Goal: Entertainment & Leisure: Browse casually

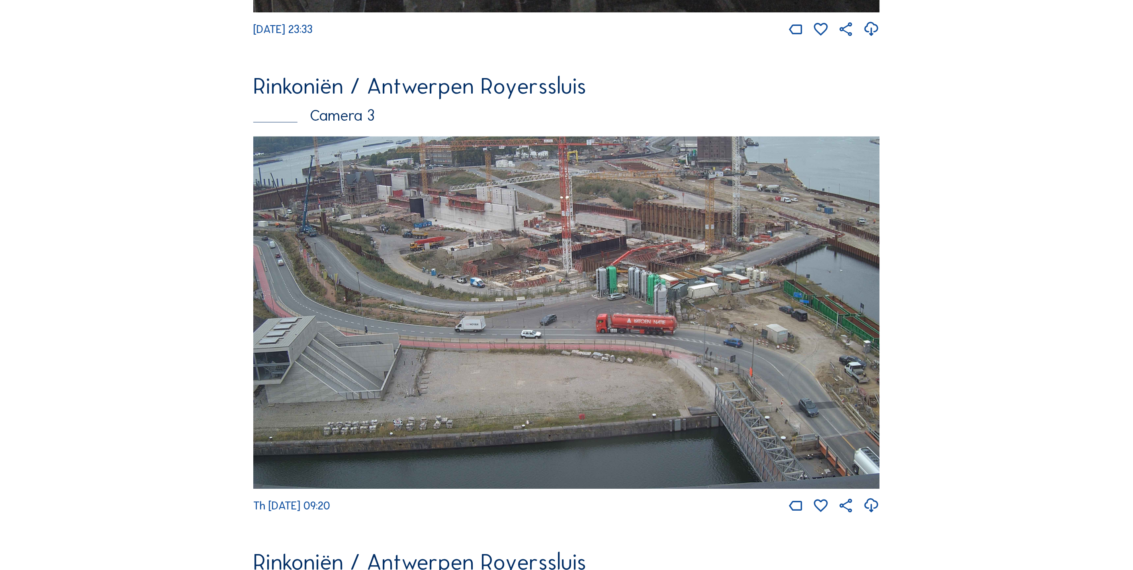
scroll to position [1439, 0]
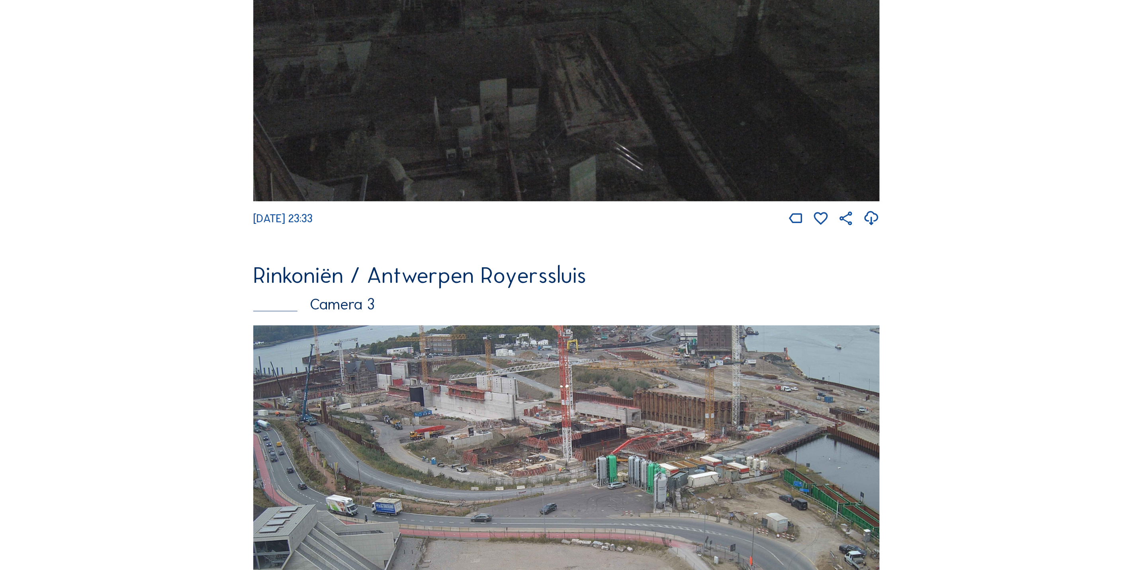
click at [511, 419] on img at bounding box center [566, 501] width 627 height 352
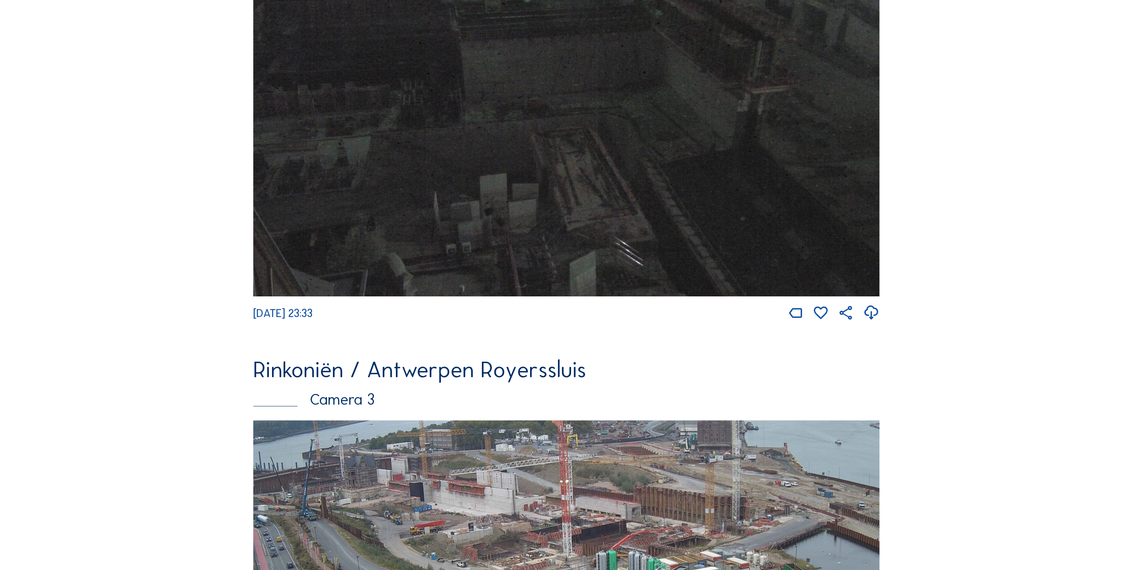
scroll to position [1319, 0]
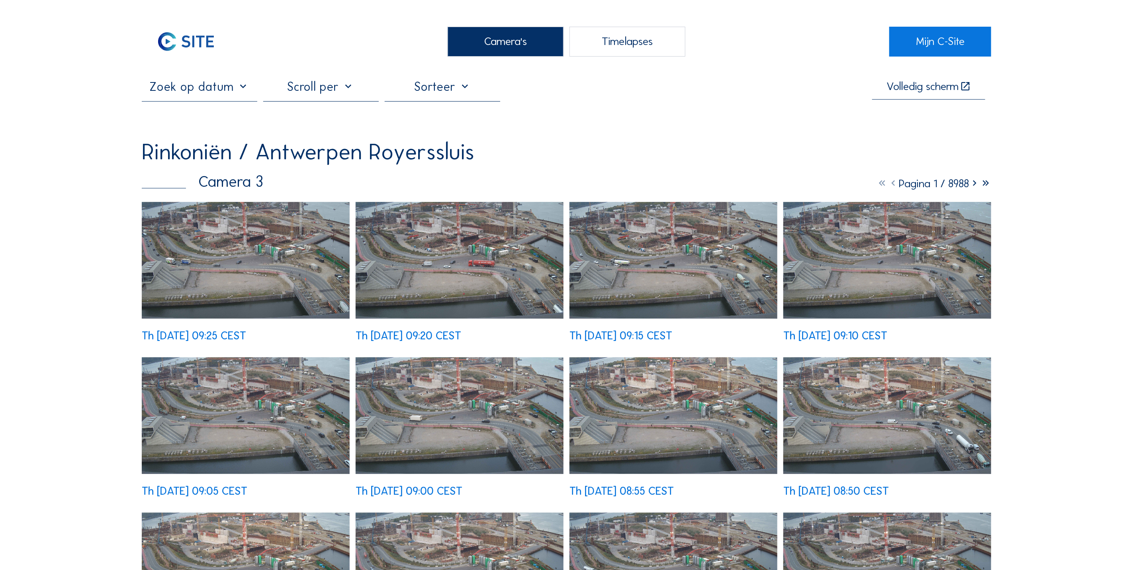
click at [251, 253] on img at bounding box center [246, 260] width 208 height 117
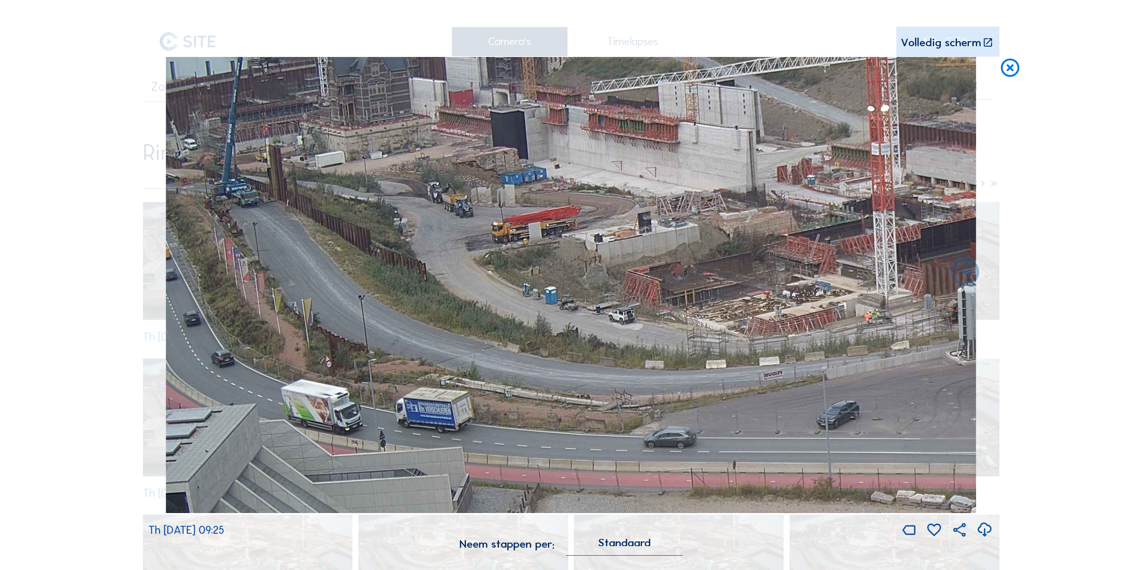
click at [1015, 73] on icon at bounding box center [1010, 68] width 22 height 23
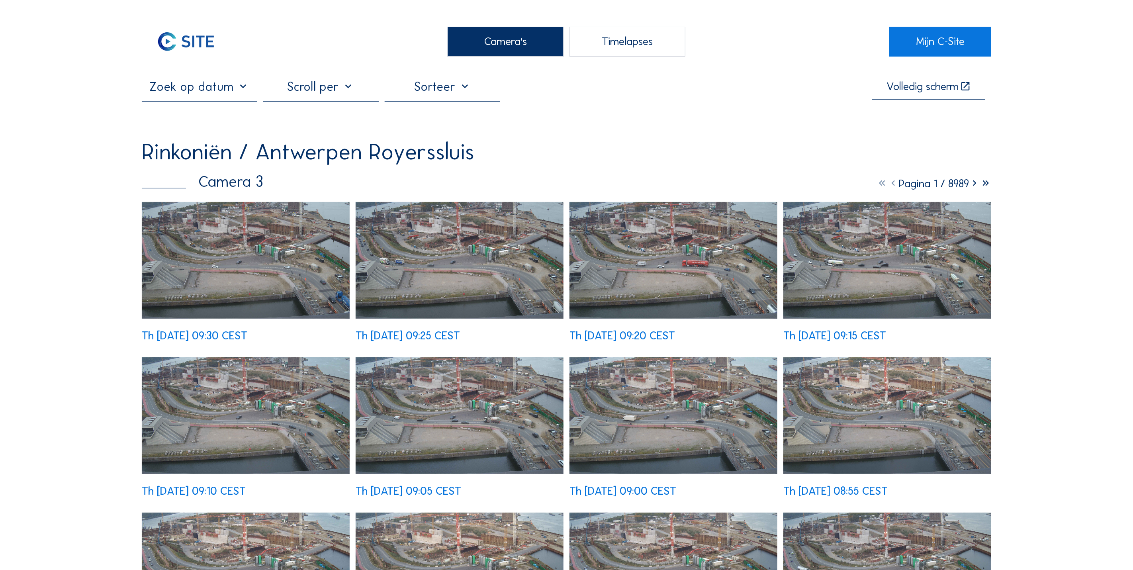
click at [274, 263] on img at bounding box center [246, 260] width 208 height 117
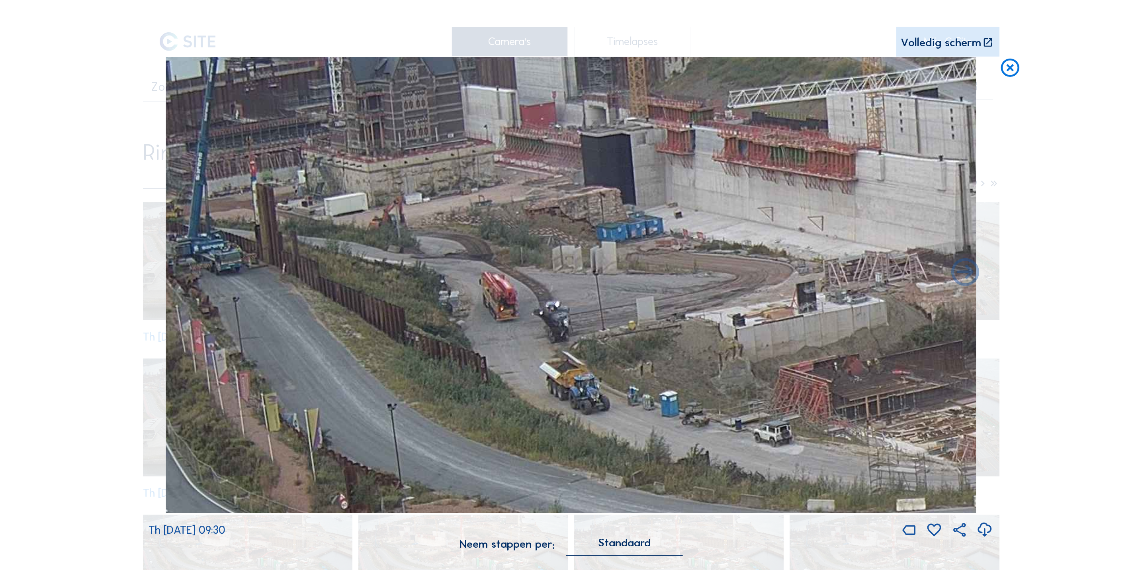
drag, startPoint x: 262, startPoint y: 185, endPoint x: 272, endPoint y: 236, distance: 51.7
click at [272, 236] on img at bounding box center [571, 285] width 811 height 456
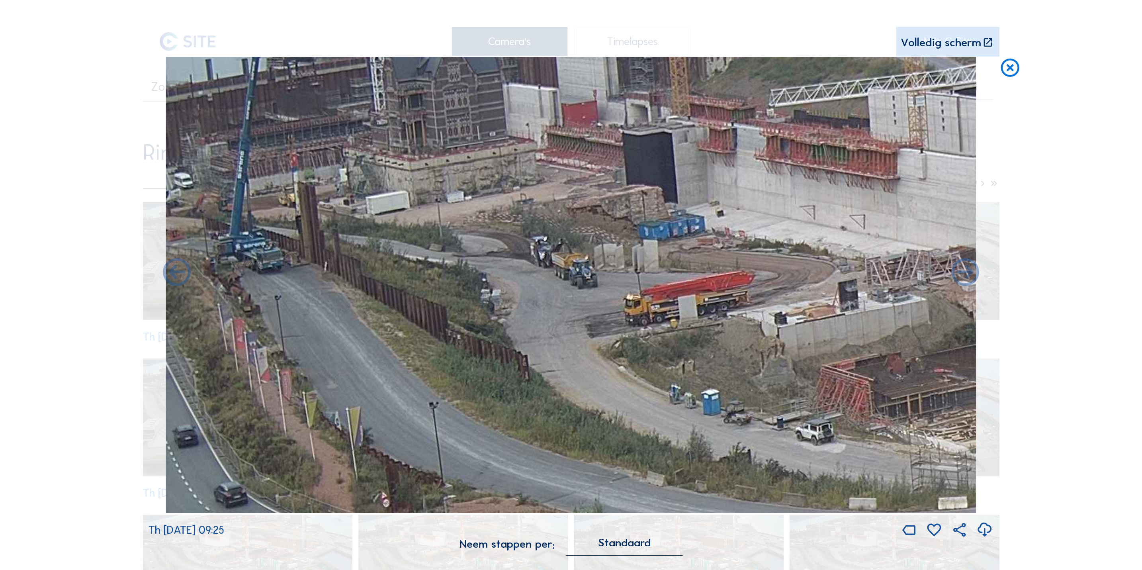
drag, startPoint x: 272, startPoint y: 236, endPoint x: 314, endPoint y: 235, distance: 41.8
click at [314, 235] on img at bounding box center [571, 285] width 811 height 456
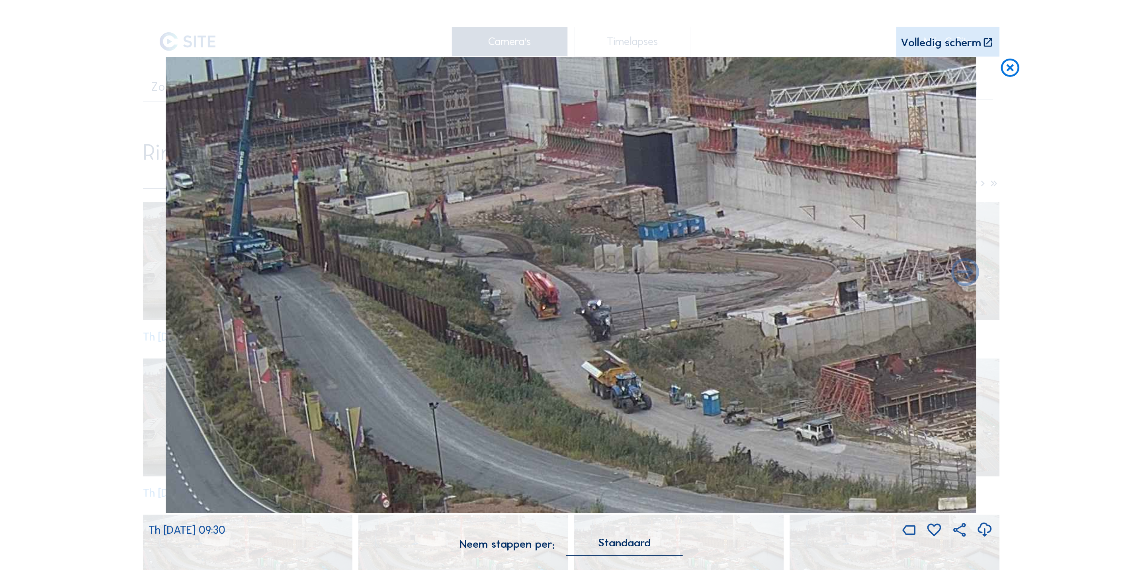
click at [1017, 71] on icon at bounding box center [1010, 68] width 22 height 23
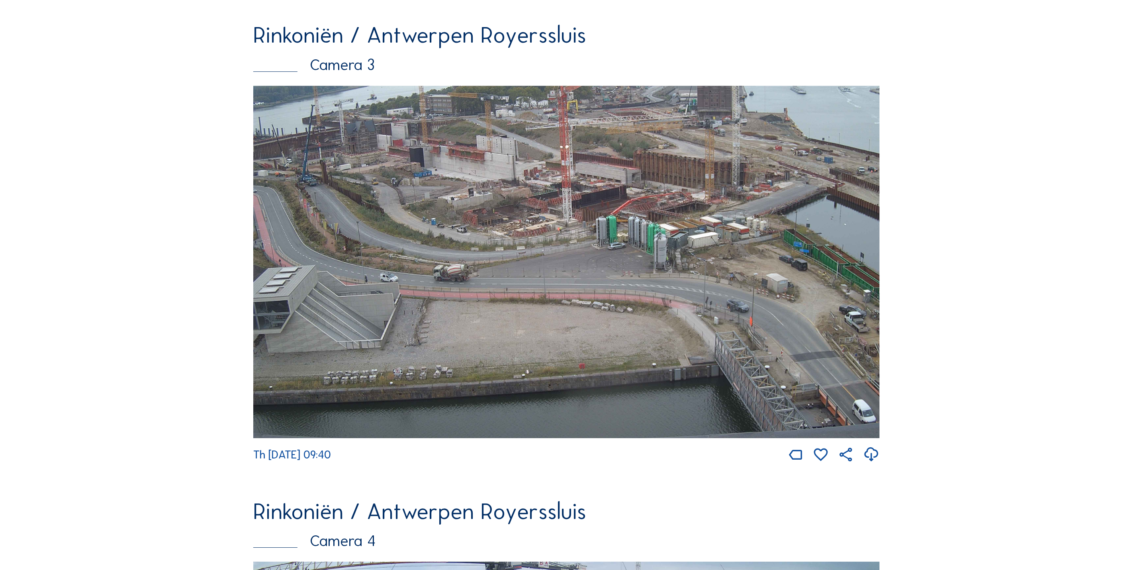
scroll to position [1558, 0]
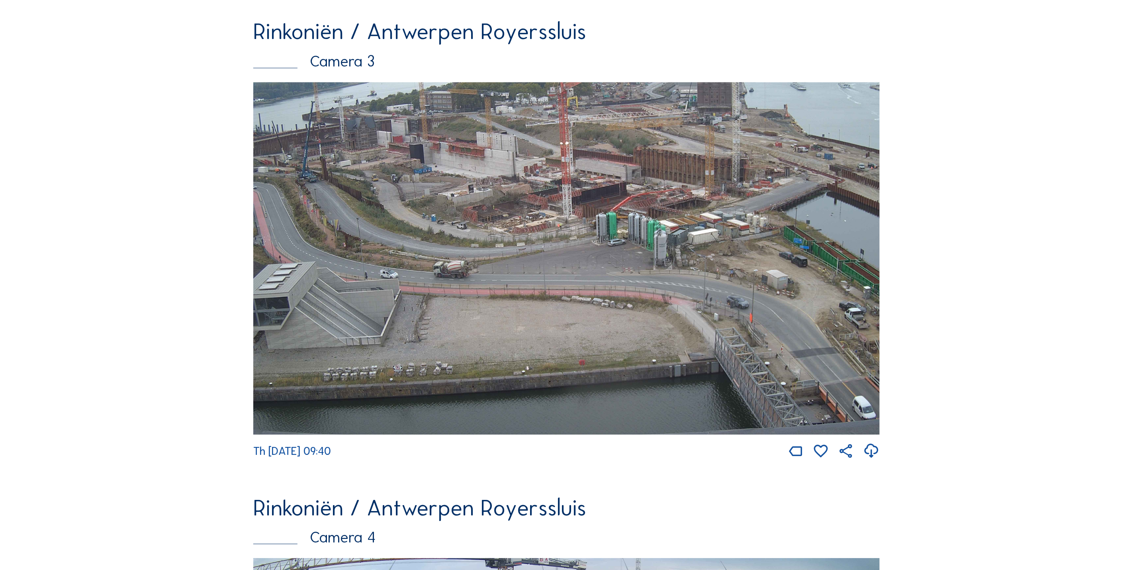
click at [530, 256] on img at bounding box center [566, 258] width 627 height 352
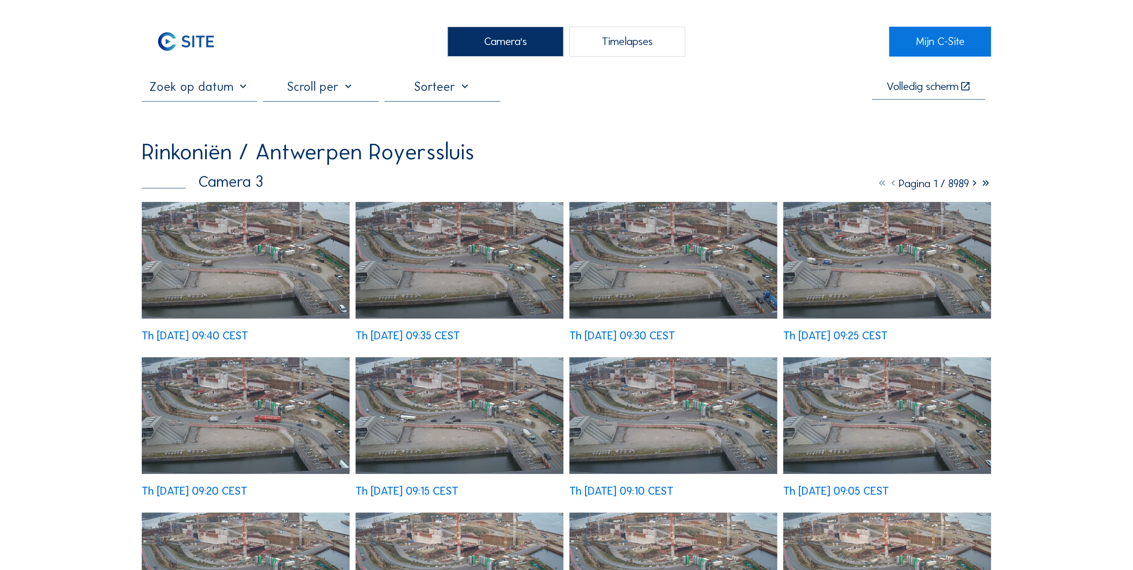
click at [274, 245] on img at bounding box center [246, 260] width 208 height 117
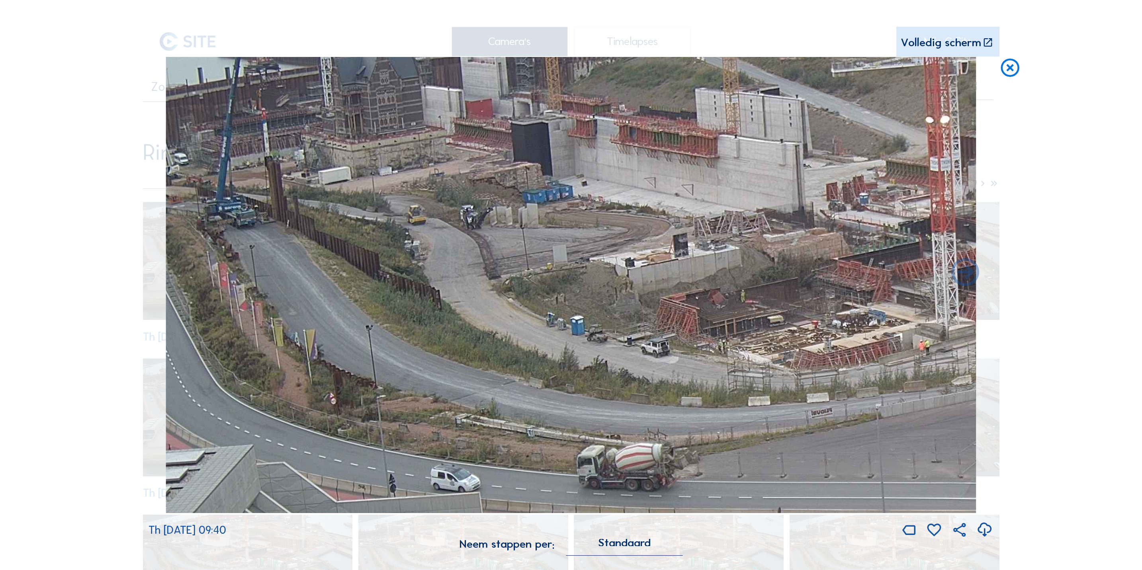
click at [1012, 70] on icon at bounding box center [1010, 68] width 22 height 23
